Goal: Use online tool/utility

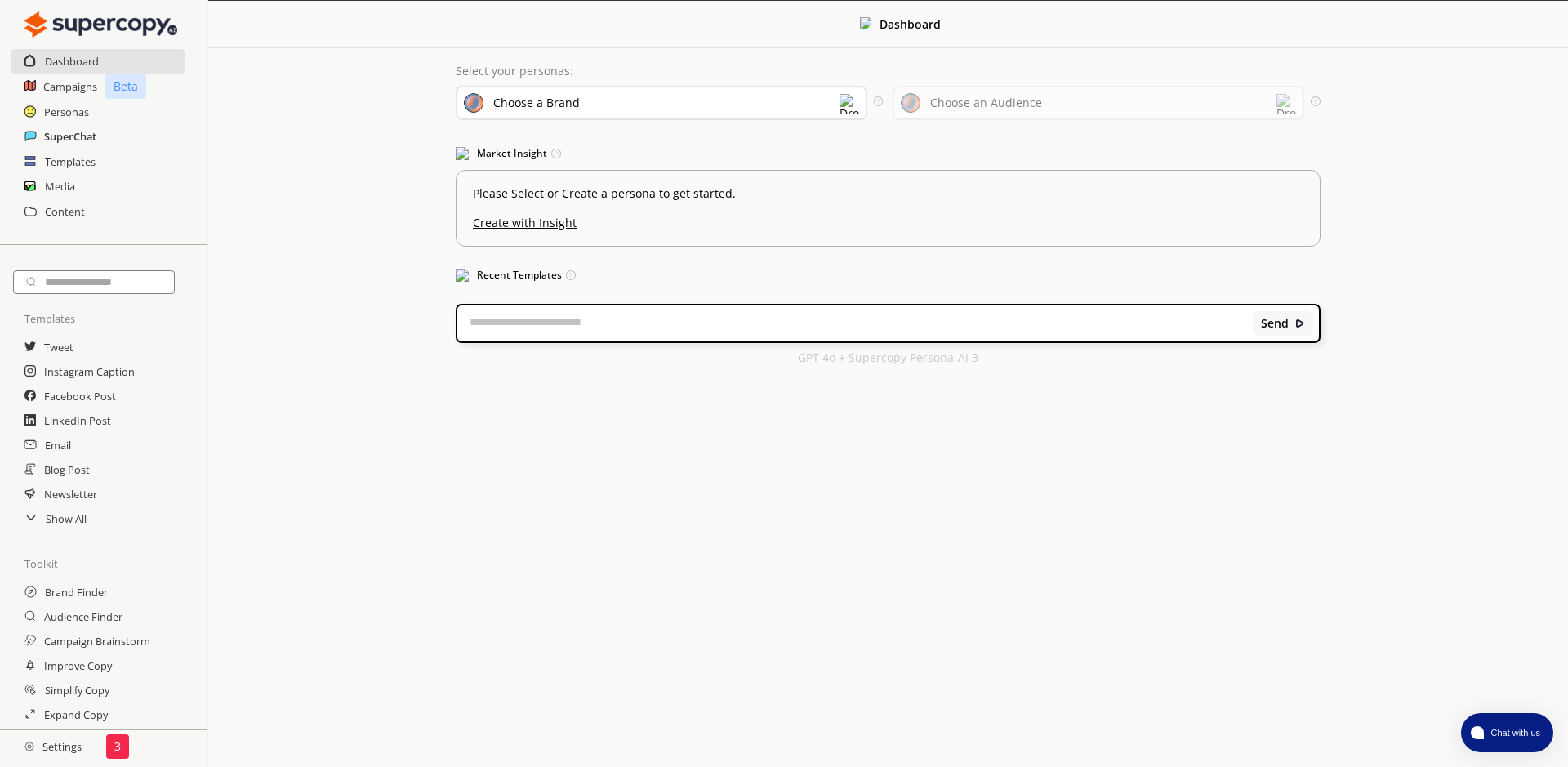
click at [73, 138] on h2 "SuperChat" at bounding box center [70, 136] width 53 height 25
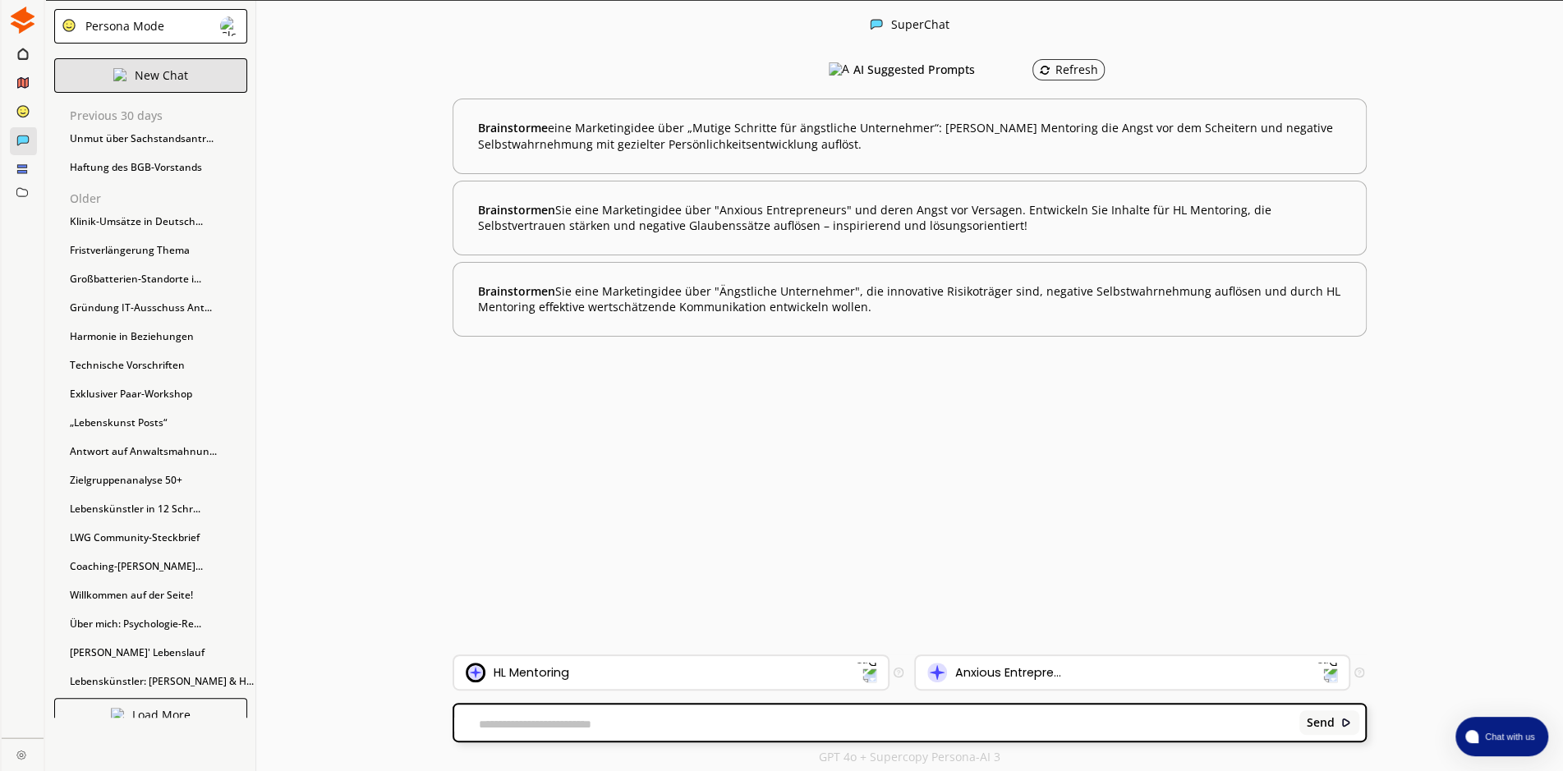
click at [107, 83] on div "New Chat" at bounding box center [150, 75] width 193 height 34
click at [232, 26] on img at bounding box center [230, 26] width 20 height 20
click at [154, 98] on p "FreeStyle Mode" at bounding box center [127, 91] width 85 height 13
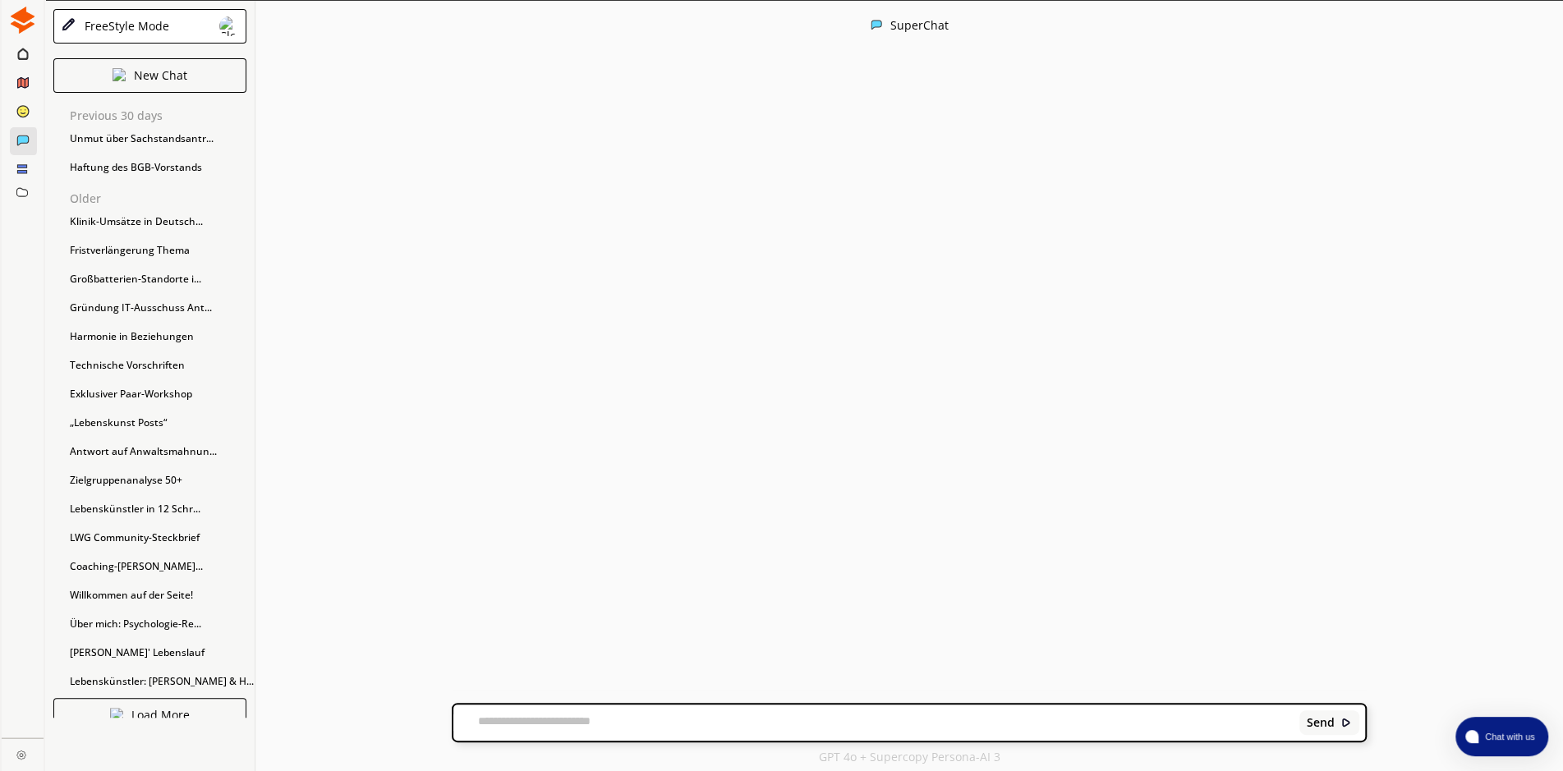
click at [594, 716] on textarea at bounding box center [873, 722] width 840 height 16
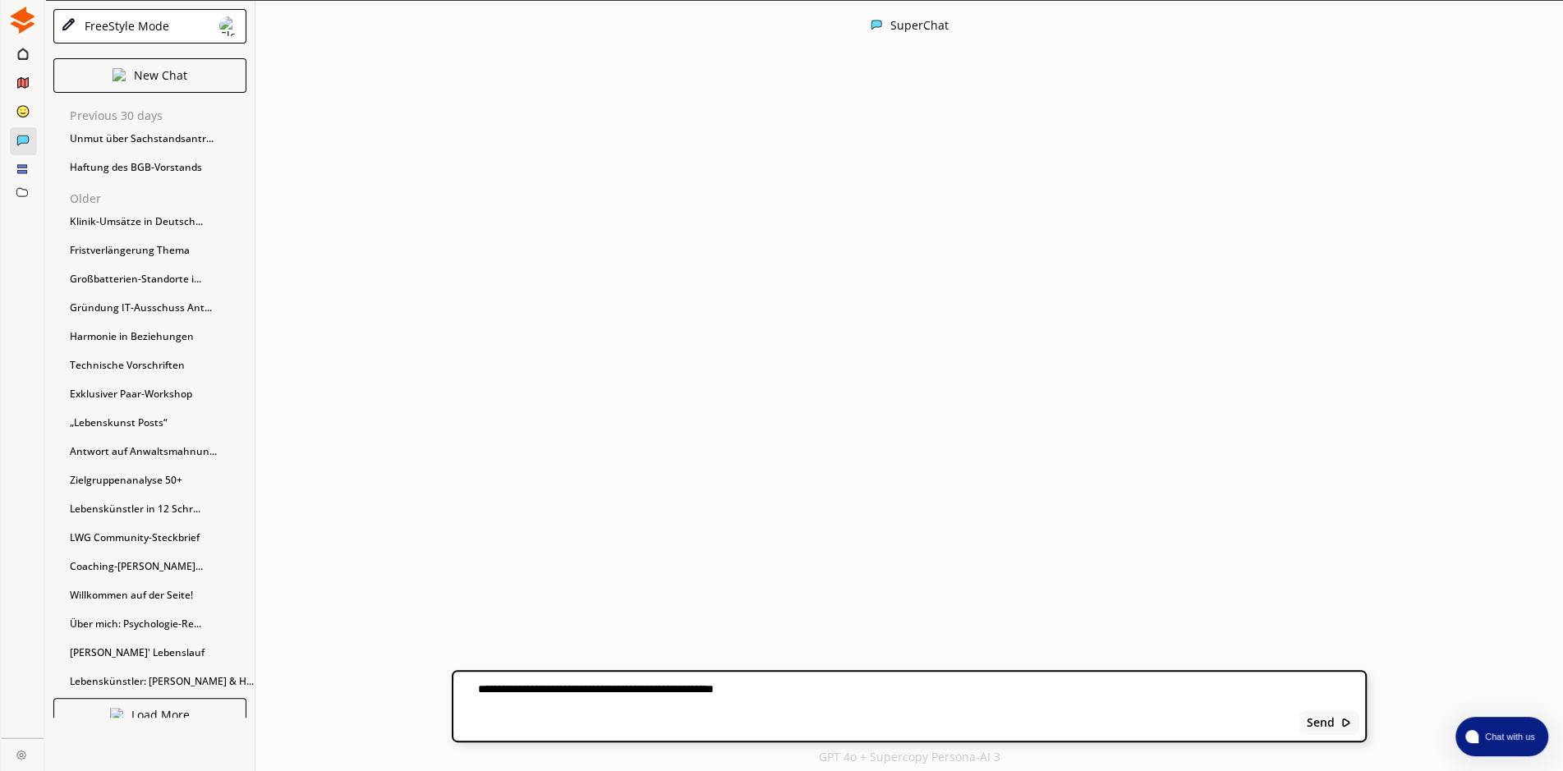
paste textarea "**********"
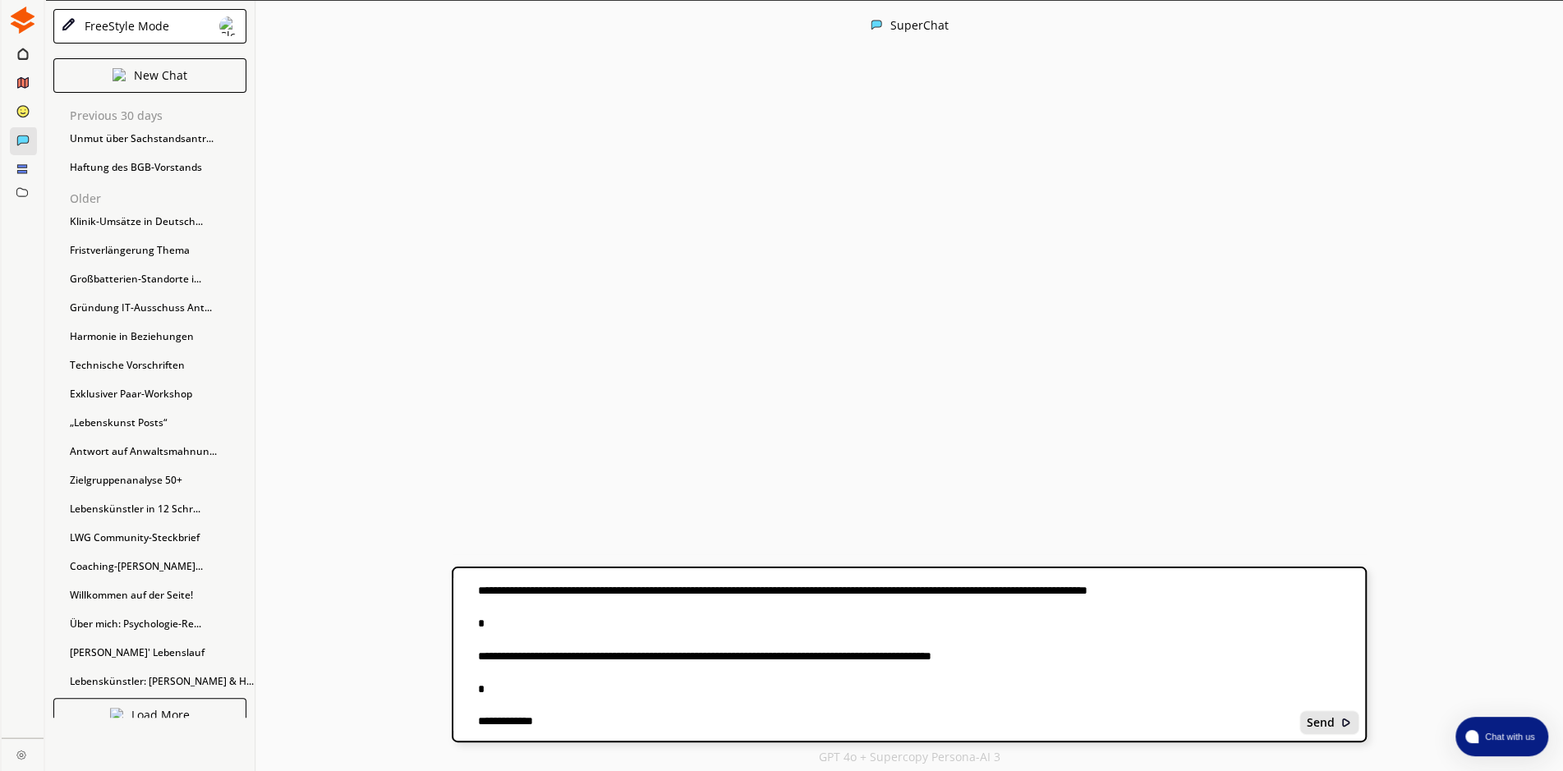
type textarea "**********"
click at [1334, 726] on div "Send" at bounding box center [1329, 722] width 61 height 25
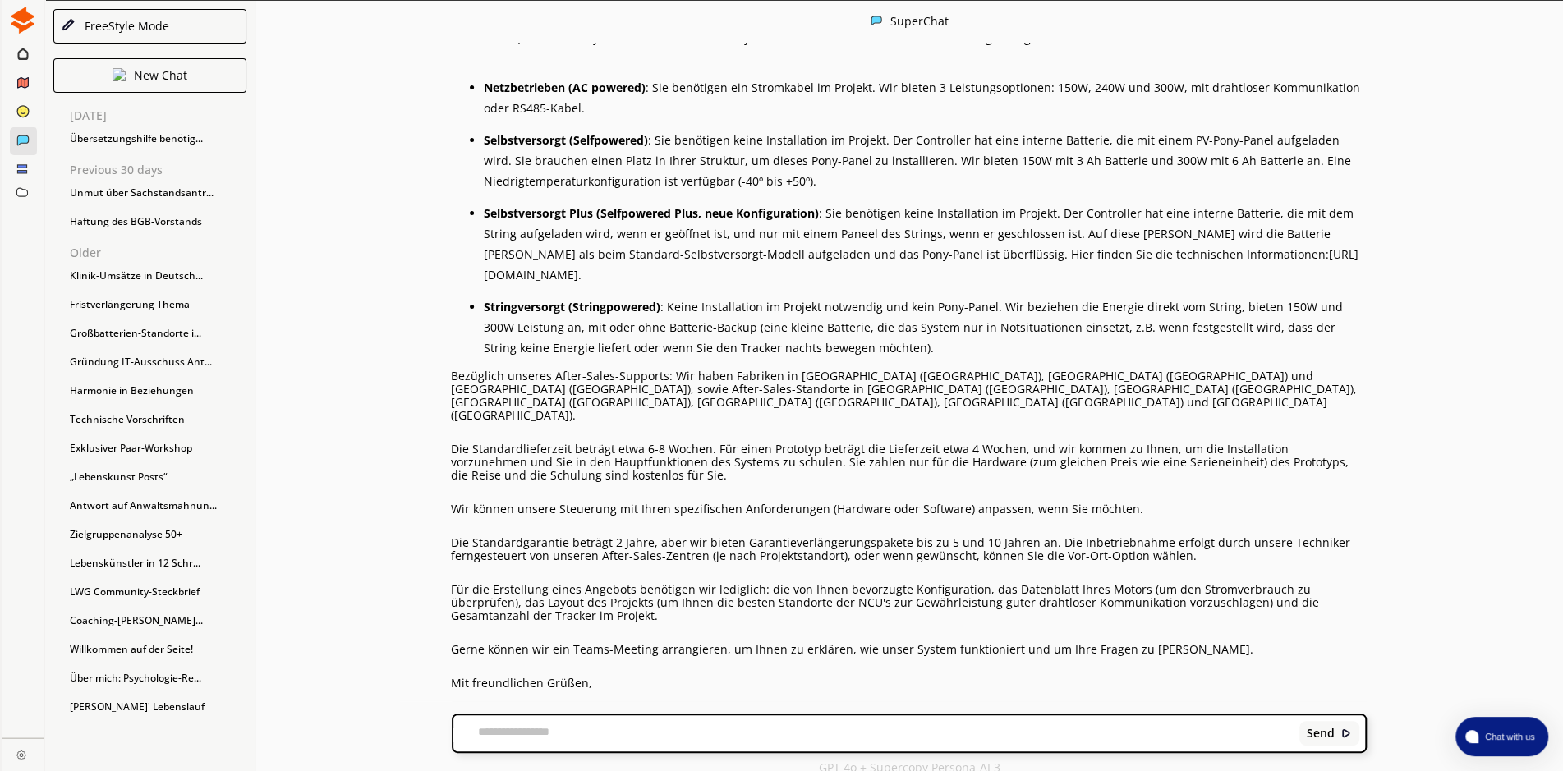
scroll to position [1266, 0]
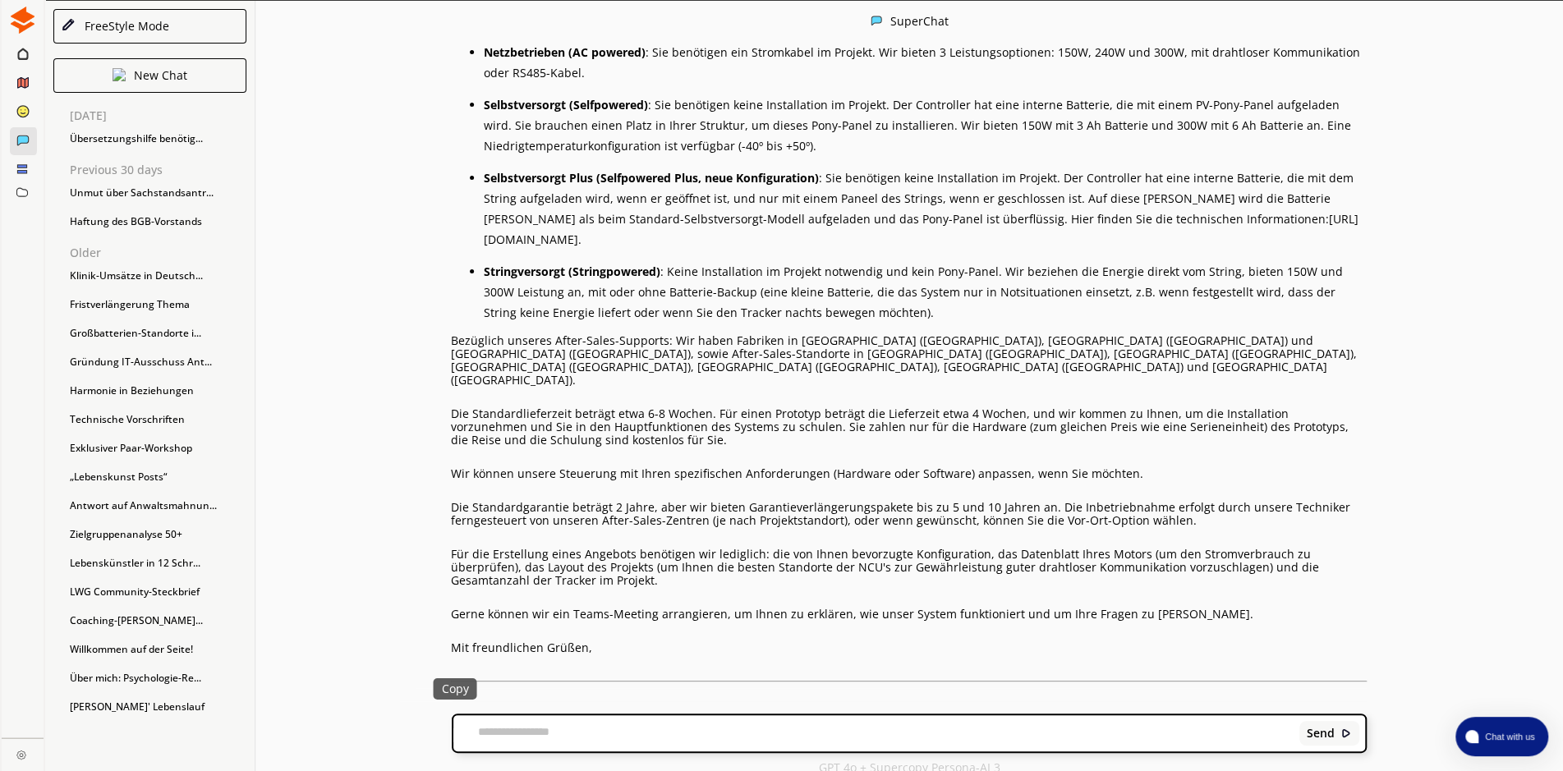
click at [453, 705] on img at bounding box center [455, 711] width 12 height 12
click at [1437, 333] on div "Bitte übersetze mir den den folgenden Text auf deutsch: Hi [PERSON_NAME], Thank…" at bounding box center [908, 372] width 1307 height 659
